Goal: Task Accomplishment & Management: Complete application form

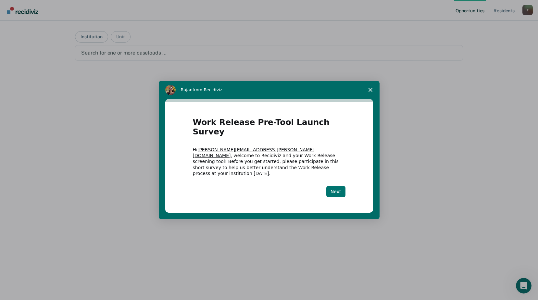
click at [341, 186] on button "Next" at bounding box center [336, 191] width 19 height 11
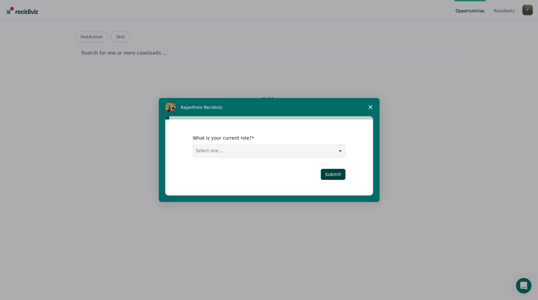
click at [339, 150] on select "Select one... Case Manager FUM Assistant [PERSON_NAME] [PERSON_NAME]" at bounding box center [269, 151] width 152 height 12
select select "Case Manager"
click at [193, 145] on select "Select one... Case Manager FUM Assistant [PERSON_NAME] [PERSON_NAME]" at bounding box center [269, 151] width 152 height 12
click at [340, 174] on button "Submit" at bounding box center [333, 174] width 25 height 11
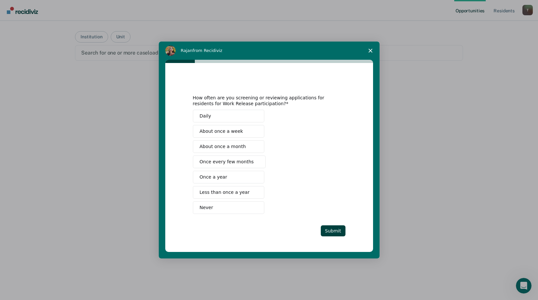
click at [234, 145] on span "About once a month" at bounding box center [223, 146] width 46 height 7
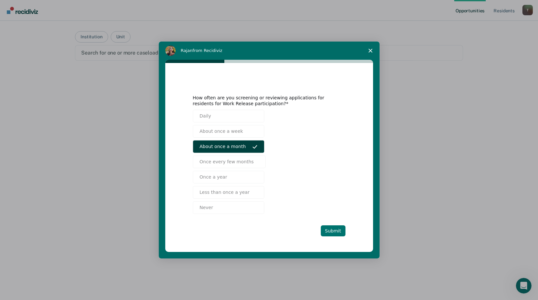
click at [331, 229] on button "Submit" at bounding box center [333, 230] width 25 height 11
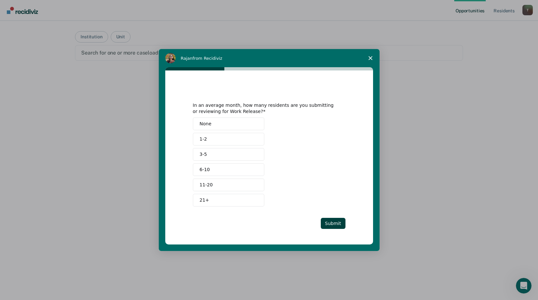
click at [223, 137] on button "1-2" at bounding box center [228, 139] width 71 height 13
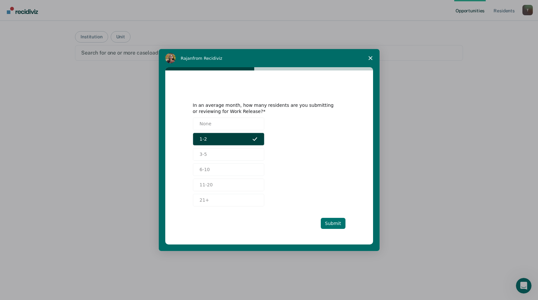
click at [331, 222] on button "Submit" at bounding box center [333, 223] width 25 height 11
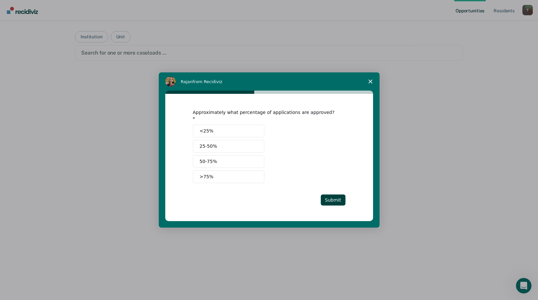
click at [222, 156] on button "50-75%" at bounding box center [228, 161] width 71 height 13
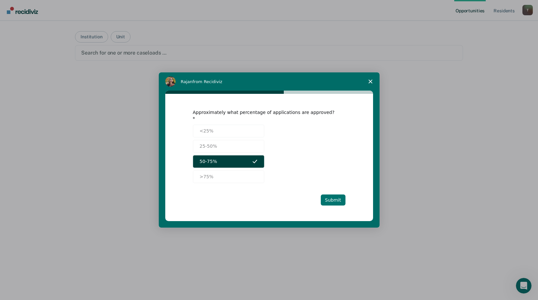
click at [336, 195] on button "Submit" at bounding box center [333, 200] width 25 height 11
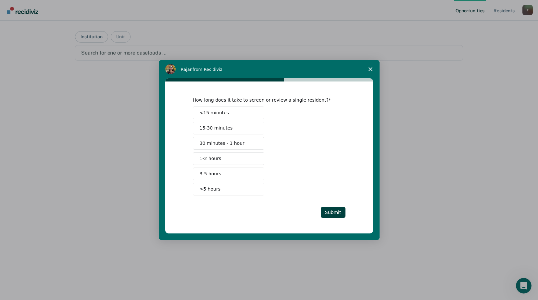
click at [217, 111] on span "<15 minutes" at bounding box center [215, 112] width 30 height 7
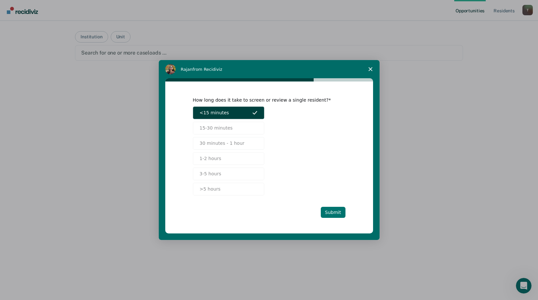
drag, startPoint x: 338, startPoint y: 213, endPoint x: 332, endPoint y: 212, distance: 5.7
click at [337, 213] on button "Submit" at bounding box center [333, 212] width 25 height 11
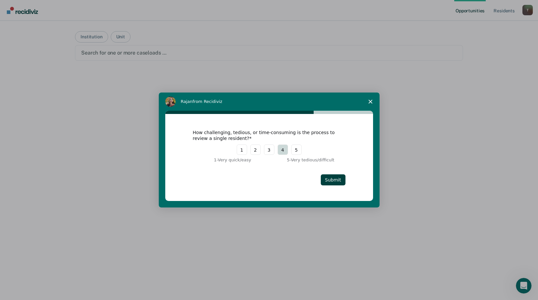
click at [282, 148] on button "4" at bounding box center [283, 150] width 10 height 10
drag, startPoint x: 346, startPoint y: 182, endPoint x: 333, endPoint y: 179, distance: 13.5
click at [346, 182] on div "How challenging, tedious, or time-consuming is the process to review a single r…" at bounding box center [269, 157] width 208 height 87
click at [333, 179] on button "Submit" at bounding box center [333, 179] width 25 height 11
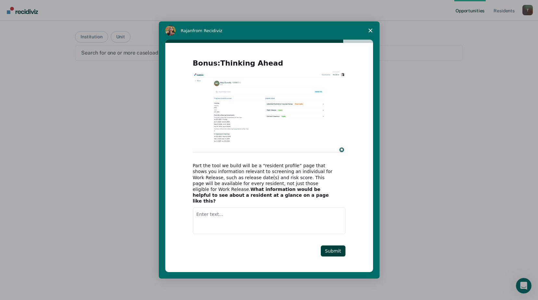
click at [200, 209] on textarea "Enter text..." at bounding box center [269, 221] width 153 height 27
type textarea "All of the requirements that need to be screened"
click at [334, 247] on button "Submit" at bounding box center [333, 251] width 25 height 11
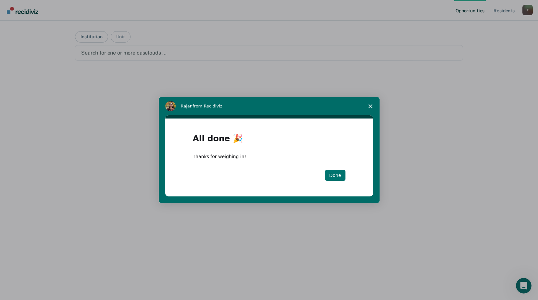
click at [332, 175] on button "Done" at bounding box center [335, 175] width 20 height 11
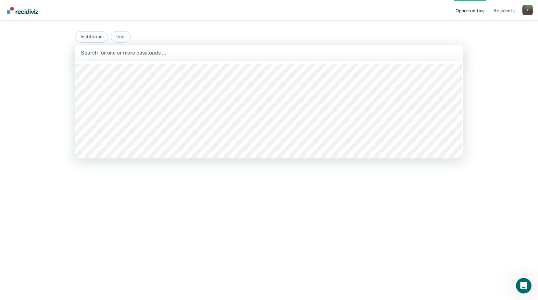
click at [152, 51] on div at bounding box center [269, 52] width 377 height 7
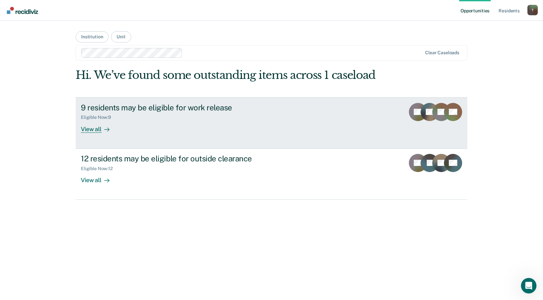
click at [89, 130] on div "View all" at bounding box center [99, 126] width 36 height 13
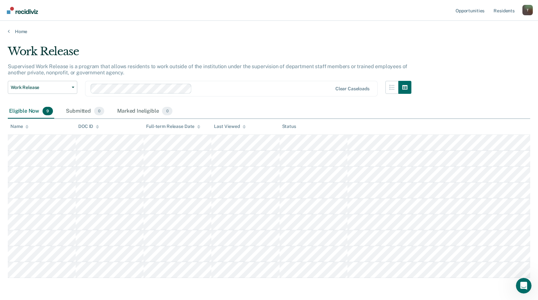
click at [501, 55] on div "Work Release Supervised Work Release is a program that allows residents to work…" at bounding box center [269, 160] width 523 height 231
